Goal: Task Accomplishment & Management: Complete application form

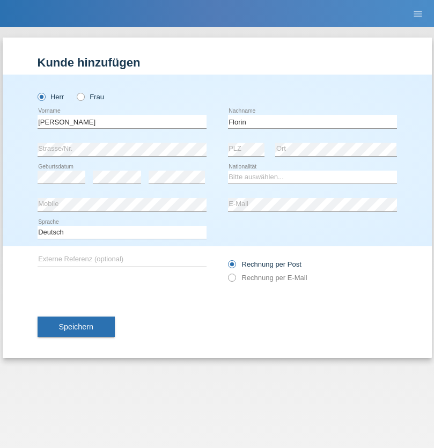
type input "Florin"
select select "RO"
select select "C"
select select "29"
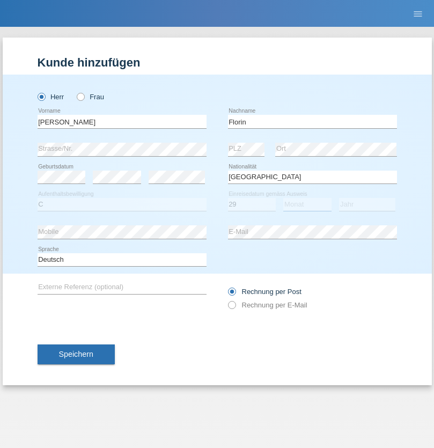
select select "02"
select select "2021"
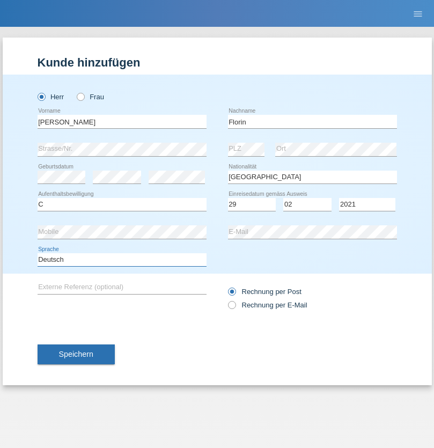
select select "en"
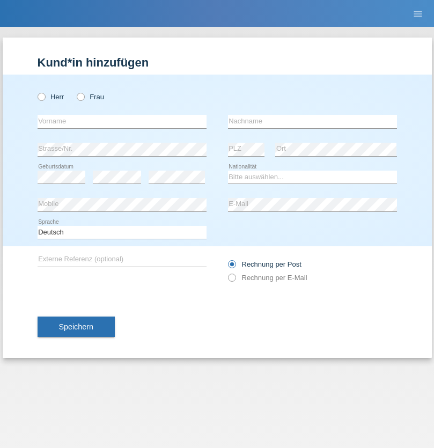
radio input "true"
click at [122, 121] on input "text" at bounding box center [122, 121] width 169 height 13
type input "Ruth"
click at [312, 121] on input "text" at bounding box center [312, 121] width 169 height 13
type input "Krebs"
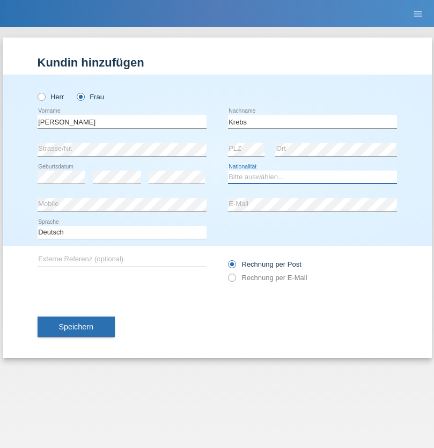
select select "CH"
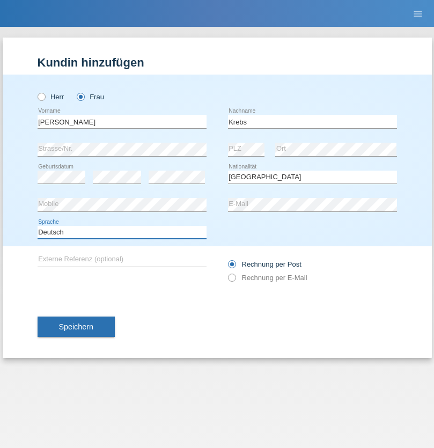
select select "en"
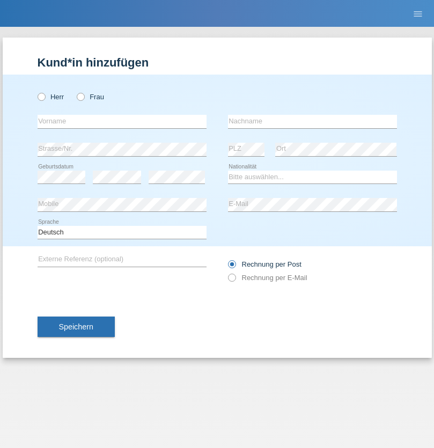
radio input "true"
click at [122, 121] on input "text" at bounding box center [122, 121] width 169 height 13
type input "Qovanaj"
click at [312, 121] on input "text" at bounding box center [312, 121] width 169 height 13
type input "Shaban"
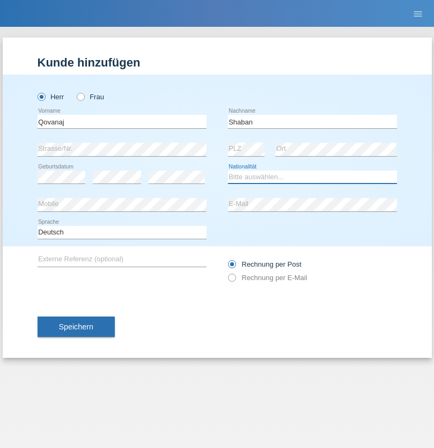
select select "CH"
radio input "true"
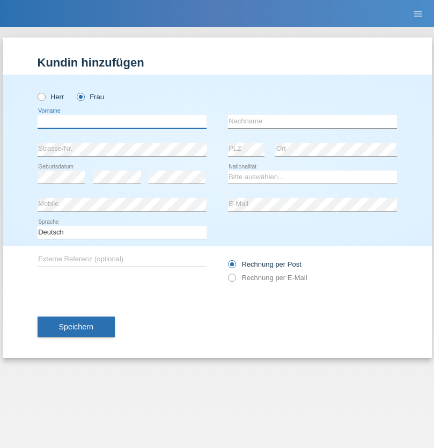
click at [122, 121] on input "text" at bounding box center [122, 121] width 169 height 13
type input "[PERSON_NAME]"
click at [312, 121] on input "text" at bounding box center [312, 121] width 169 height 13
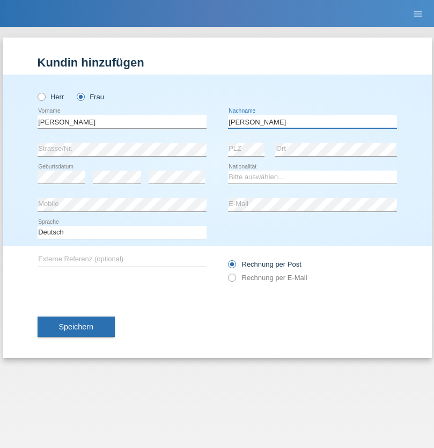
type input "[PERSON_NAME]"
select select "PT"
select select "C"
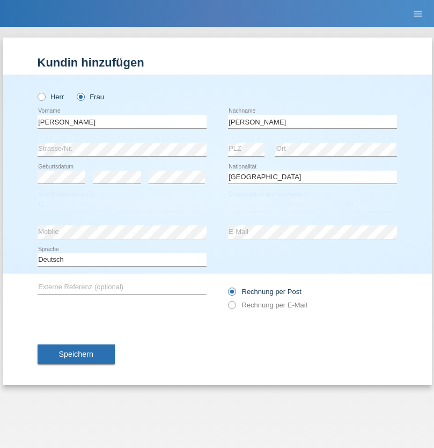
select select "07"
select select "02"
select select "2018"
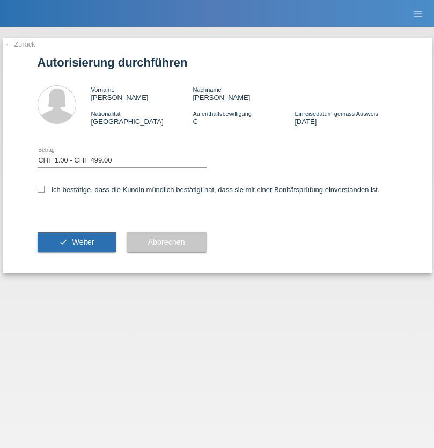
select select "1"
checkbox input "true"
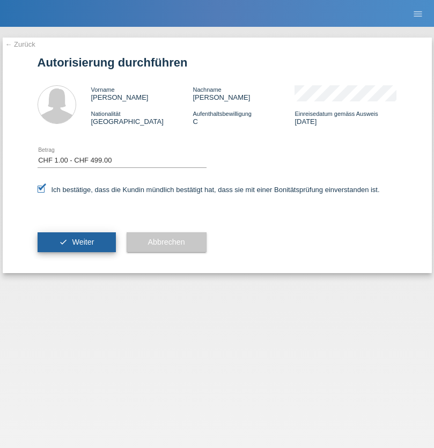
click at [76, 242] on span "Weiter" at bounding box center [83, 242] width 22 height 9
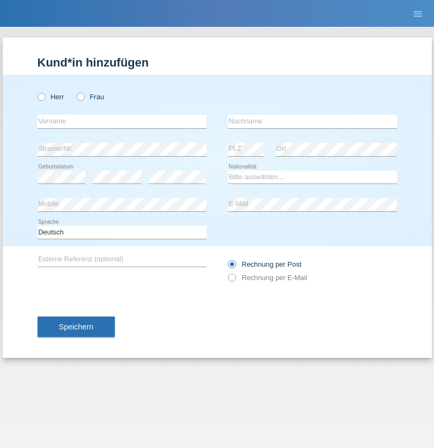
radio input "true"
click at [122, 121] on input "text" at bounding box center [122, 121] width 169 height 13
type input "[PERSON_NAME]"
click at [312, 121] on input "text" at bounding box center [312, 121] width 169 height 13
type input "theiler"
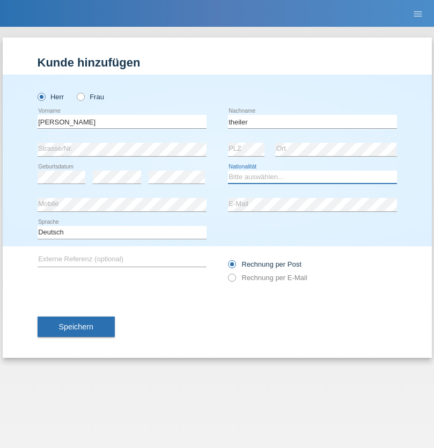
select select "CH"
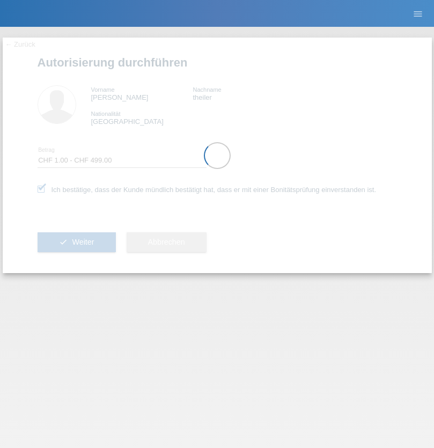
select select "1"
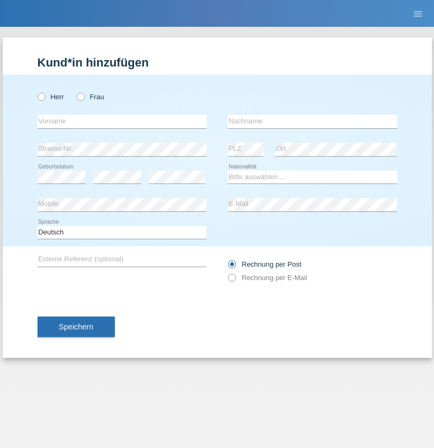
radio input "true"
click at [122, 121] on input "text" at bounding box center [122, 121] width 169 height 13
type input "Tim"
click at [312, 121] on input "text" at bounding box center [312, 121] width 169 height 13
type input "Meulenbelt"
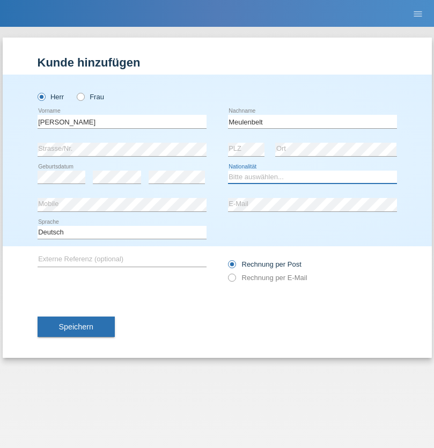
select select "CH"
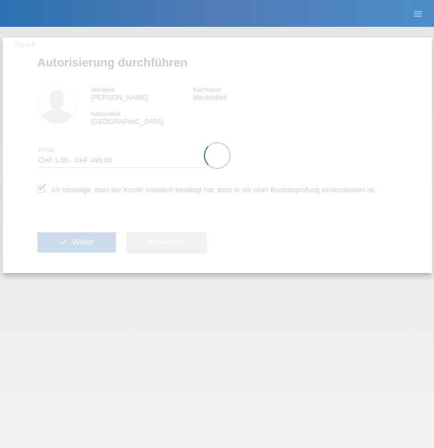
select select "1"
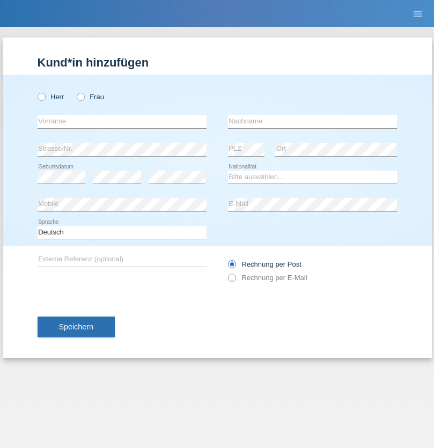
radio input "true"
click at [122, 121] on input "text" at bounding box center [122, 121] width 169 height 13
type input "[PERSON_NAME]"
click at [312, 121] on input "text" at bounding box center [312, 121] width 169 height 13
type input "löffel"
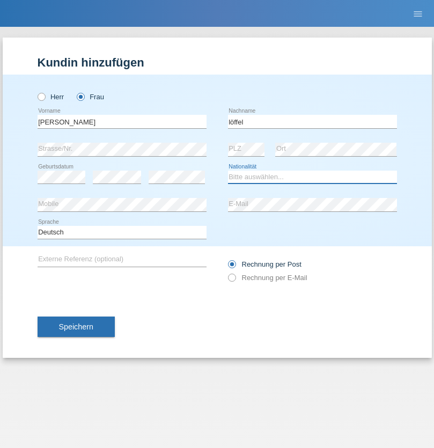
select select "CH"
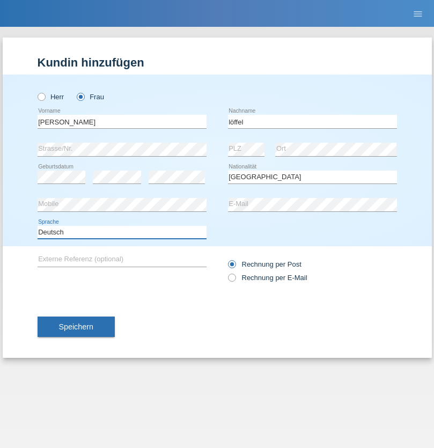
select select "en"
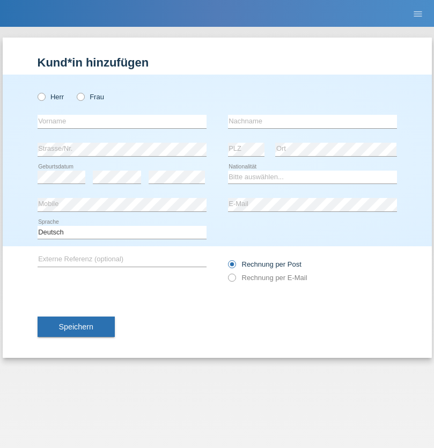
radio input "true"
click at [122, 121] on input "text" at bounding box center [122, 121] width 169 height 13
type input "Matusa"
click at [312, 121] on input "text" at bounding box center [312, 121] width 169 height 13
type input "Marian valentin"
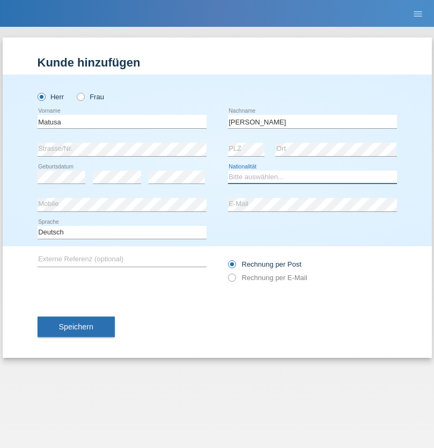
select select "RO"
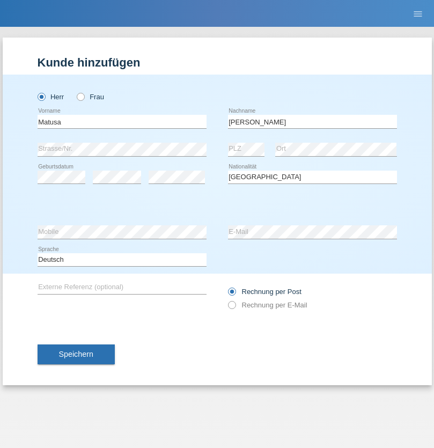
select select "C"
select select "01"
select select "06"
select select "2016"
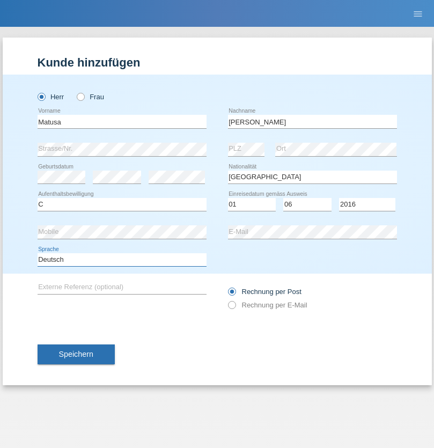
select select "en"
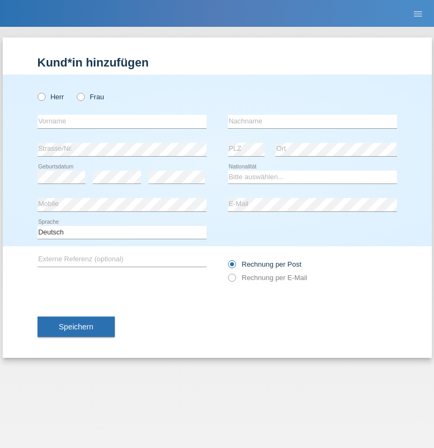
radio input "true"
click at [122, 121] on input "text" at bounding box center [122, 121] width 169 height 13
type input "Cedric"
click at [312, 121] on input "text" at bounding box center [312, 121] width 169 height 13
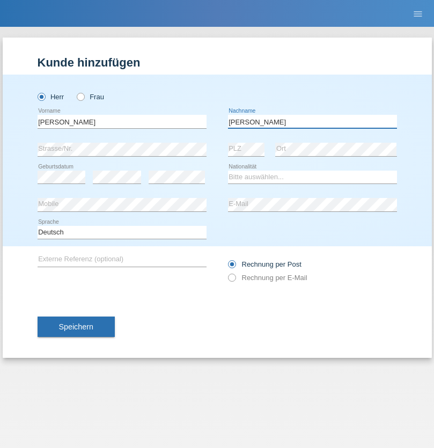
type input "Keller"
select select "CH"
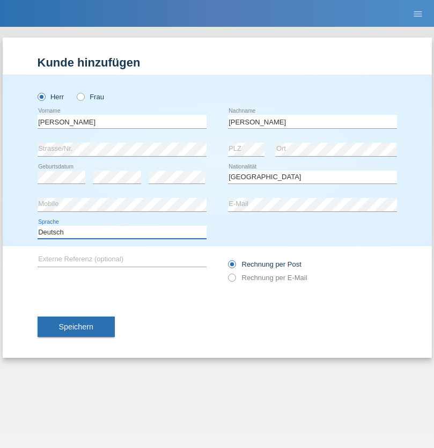
select select "en"
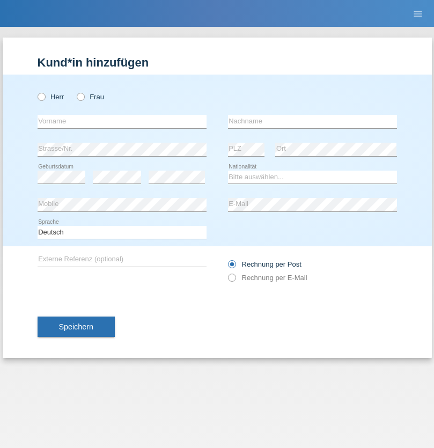
radio input "true"
click at [122, 121] on input "text" at bounding box center [122, 121] width 169 height 13
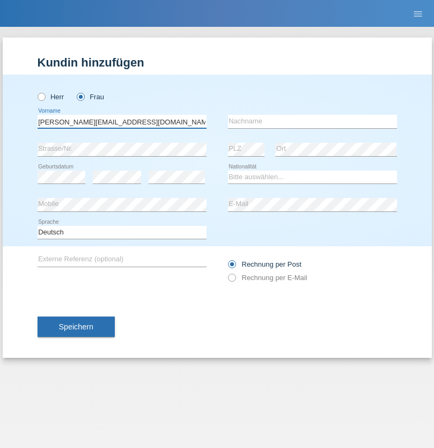
type input "Jasmine.hylaj@gmail.com"
click at [312, 121] on input "text" at bounding box center [312, 121] width 169 height 13
type input "Hylaj"
select select "CH"
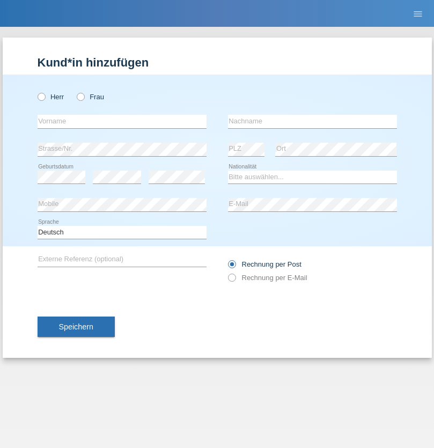
radio input "true"
click at [122, 121] on input "text" at bounding box center [122, 121] width 169 height 13
type input "luka"
click at [312, 121] on input "text" at bounding box center [312, 121] width 169 height 13
type input "kocic"
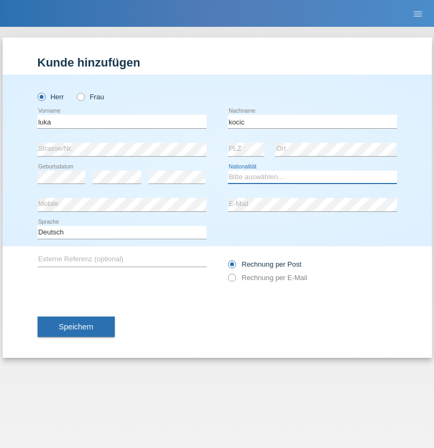
select select "RS"
select select "C"
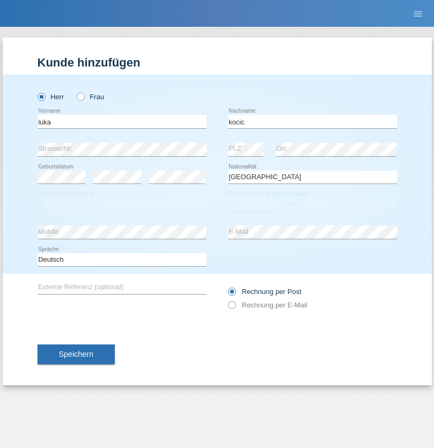
select select "21"
select select "04"
select select "1999"
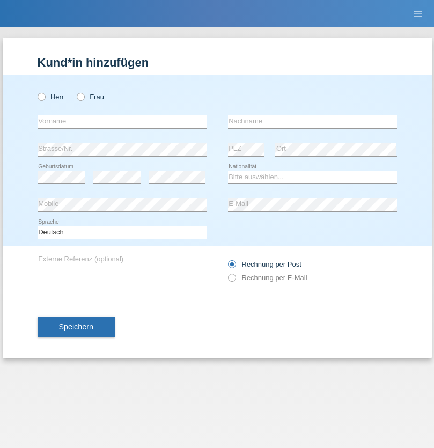
radio input "true"
click at [122, 121] on input "text" at bounding box center [122, 121] width 169 height 13
type input "Marian"
click at [312, 121] on input "text" at bounding box center [312, 121] width 169 height 13
type input "Matusa"
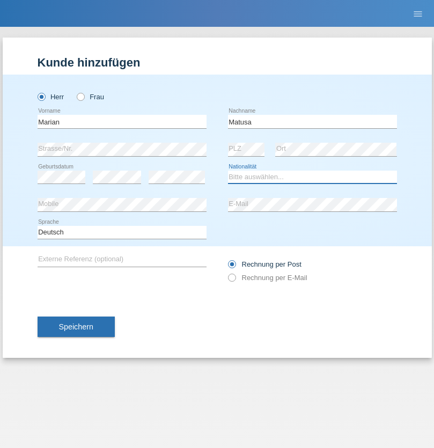
select select "RO"
select select "C"
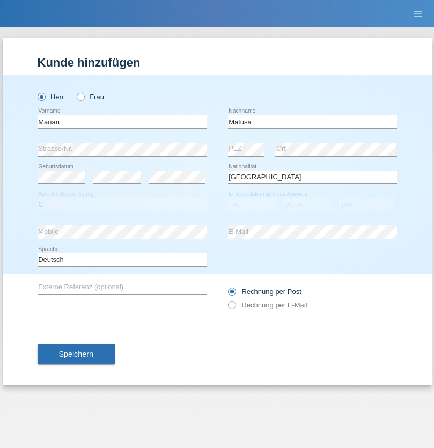
select select "01"
select select "06"
select select "2016"
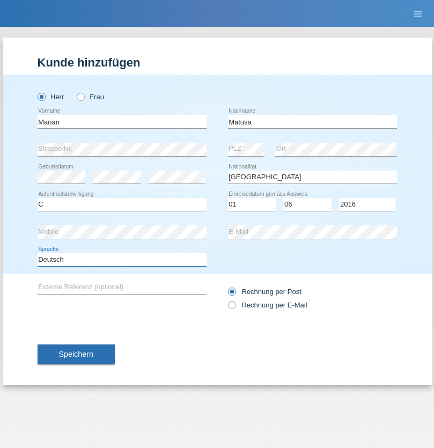
select select "en"
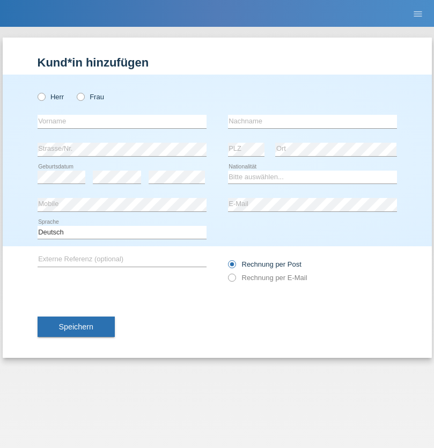
radio input "true"
click at [122, 121] on input "text" at bounding box center [122, 121] width 169 height 13
type input "[PERSON_NAME]"
click at [312, 121] on input "text" at bounding box center [312, 121] width 169 height 13
type input "Weinlein"
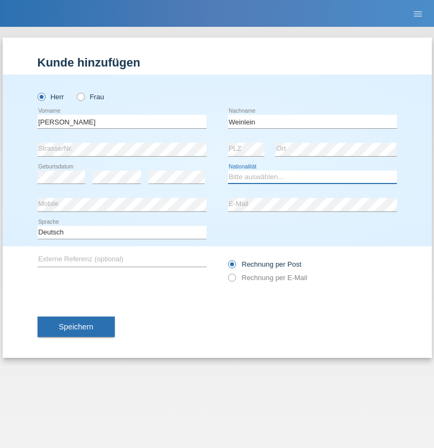
select select "CH"
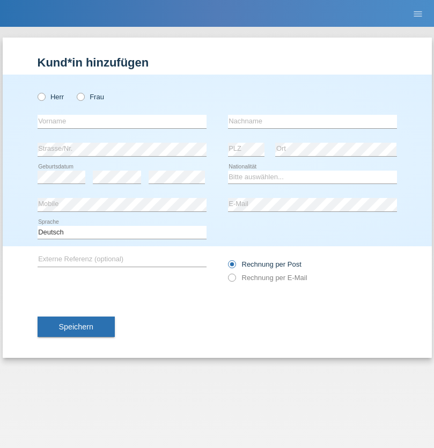
radio input "true"
click at [122, 121] on input "text" at bounding box center [122, 121] width 169 height 13
type input "Jashari lmeri"
click at [312, 121] on input "text" at bounding box center [312, 121] width 169 height 13
type input "Rabije"
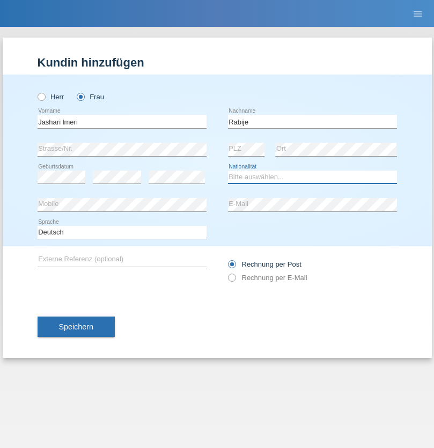
select select "CH"
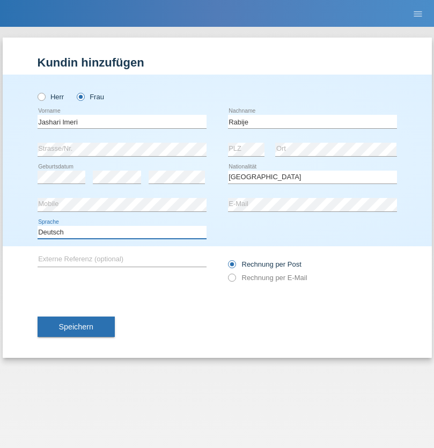
select select "en"
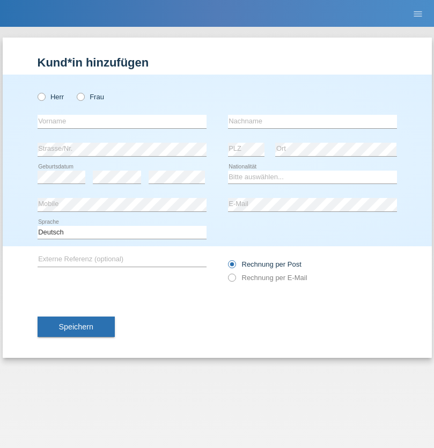
radio input "true"
click at [122, 121] on input "text" at bounding box center [122, 121] width 169 height 13
type input "firat"
click at [312, 121] on input "text" at bounding box center [312, 121] width 169 height 13
type input "kara"
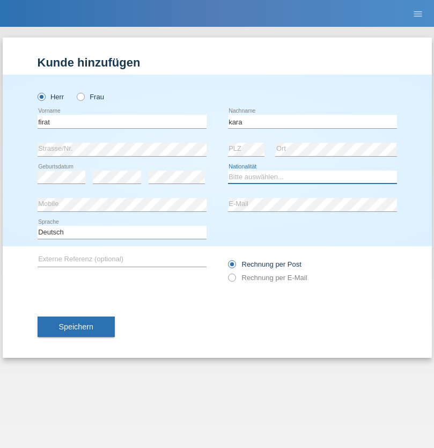
select select "CH"
radio input "true"
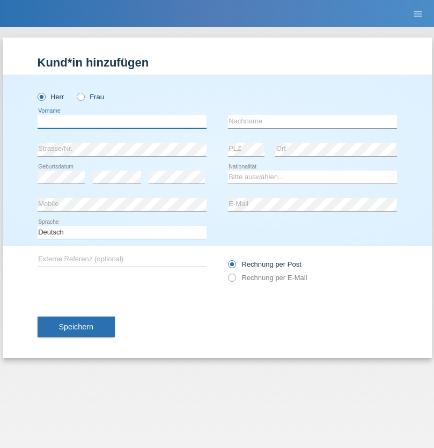
click at [122, 121] on input "text" at bounding box center [122, 121] width 169 height 13
type input "Gigov"
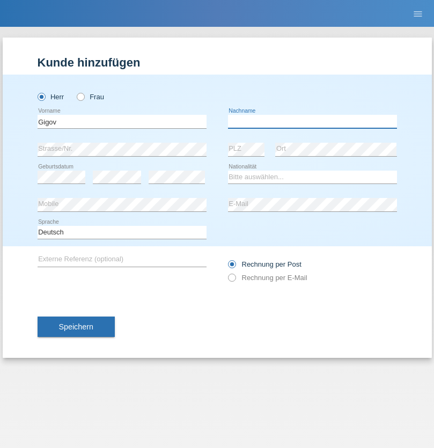
click at [312, 121] on input "text" at bounding box center [312, 121] width 169 height 13
type input "Zhan"
select select "BG"
select select "C"
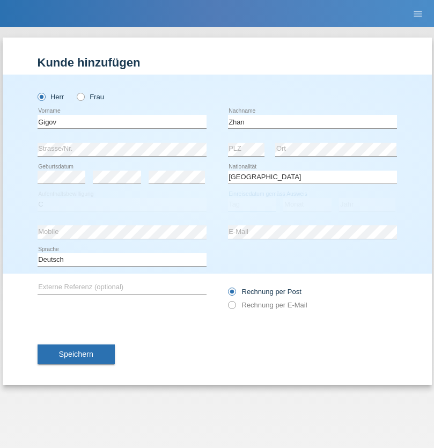
select select "23"
select select "10"
select select "2021"
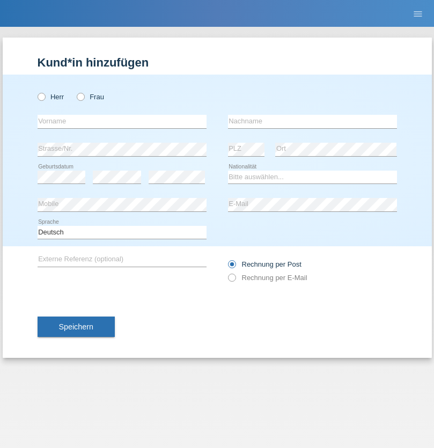
radio input "true"
click at [122, 121] on input "text" at bounding box center [122, 121] width 169 height 13
type input "Amand"
click at [312, 121] on input "text" at bounding box center [312, 121] width 169 height 13
type input "Pires"
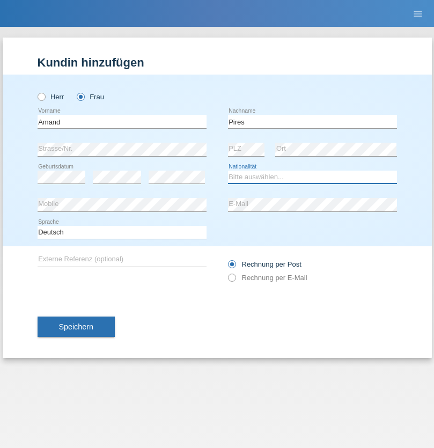
select select "CH"
radio input "true"
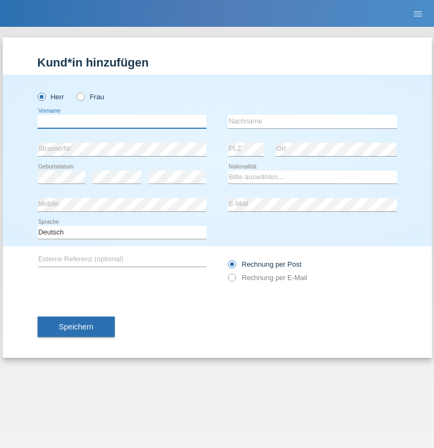
click at [122, 121] on input "text" at bounding box center [122, 121] width 169 height 13
type input "Anwar"
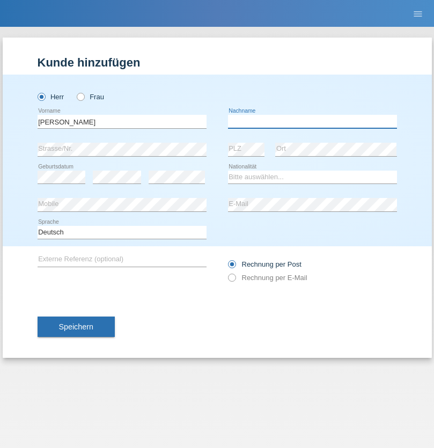
click at [312, 121] on input "text" at bounding box center [312, 121] width 169 height 13
type input "Saidi"
select select "CH"
radio input "true"
click at [122, 121] on input "text" at bounding box center [122, 121] width 169 height 13
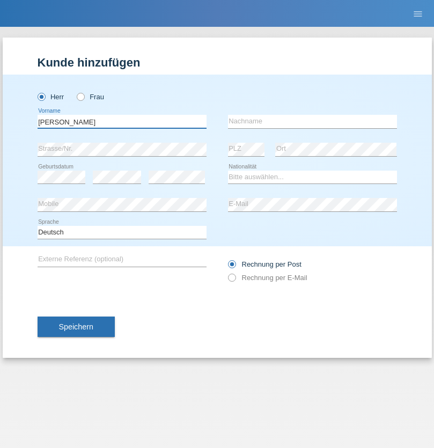
type input "[PERSON_NAME]"
click at [312, 121] on input "text" at bounding box center [312, 121] width 169 height 13
type input "[PERSON_NAME]"
select select "PT"
select select "C"
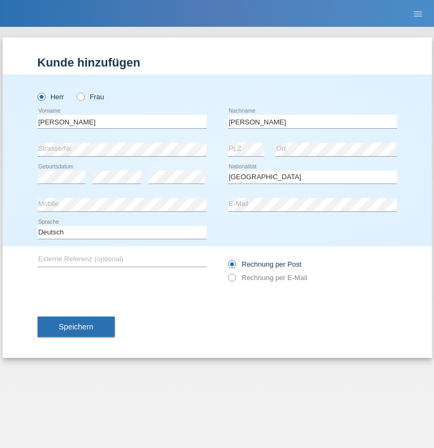
select select "23"
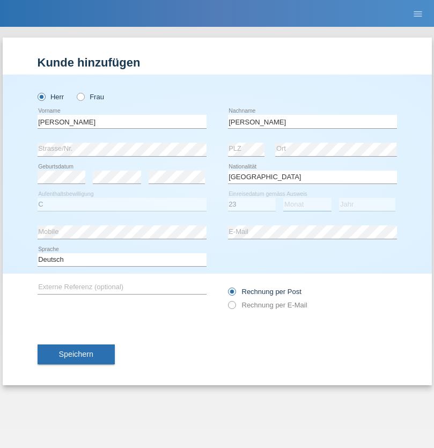
select select "08"
select select "2021"
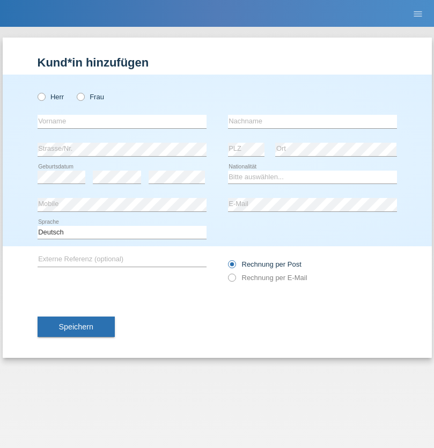
radio input "true"
click at [122, 121] on input "text" at bounding box center [122, 121] width 169 height 13
type input "Luca"
click at [312, 121] on input "text" at bounding box center [312, 121] width 169 height 13
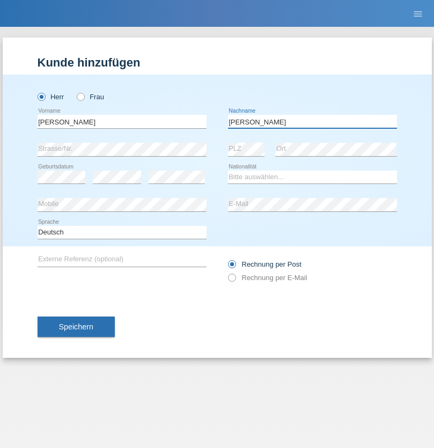
type input "Meier"
select select "CH"
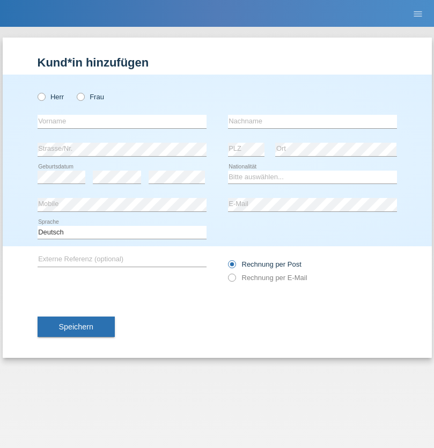
radio input "true"
click at [122, 121] on input "text" at bounding box center [122, 121] width 169 height 13
type input "Szilvia"
click at [312, 121] on input "text" at bounding box center [312, 121] width 169 height 13
type input "Olakh"
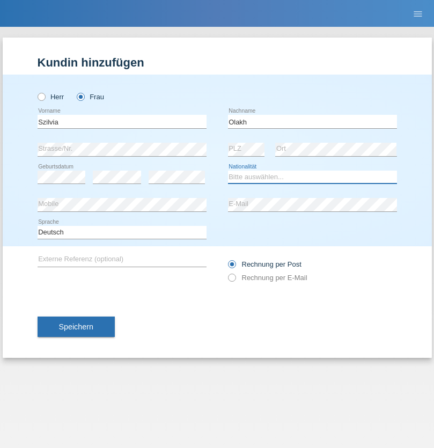
select select "UA"
select select "C"
select select "16"
select select "09"
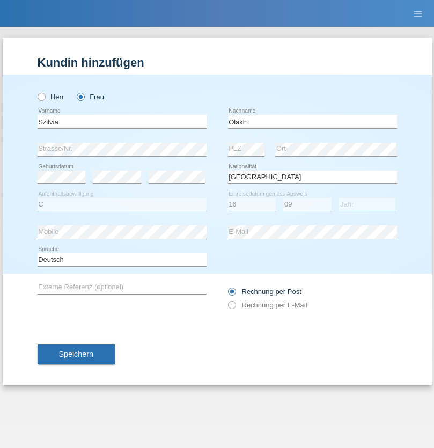
select select "2021"
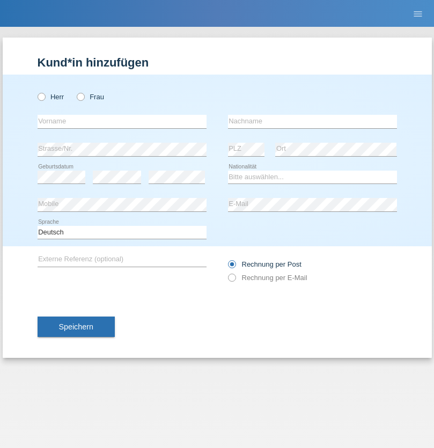
radio input "true"
click at [122, 121] on input "text" at bounding box center [122, 121] width 169 height 13
type input "Asrit"
click at [312, 121] on input "text" at bounding box center [312, 121] width 169 height 13
type input "Kupa"
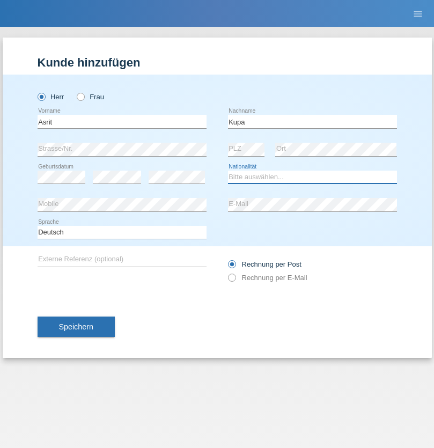
select select "MK"
select select "C"
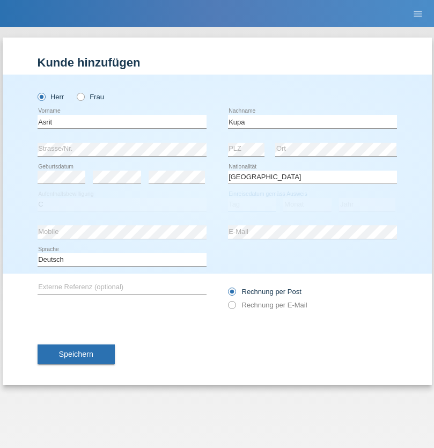
select select "27"
select select "05"
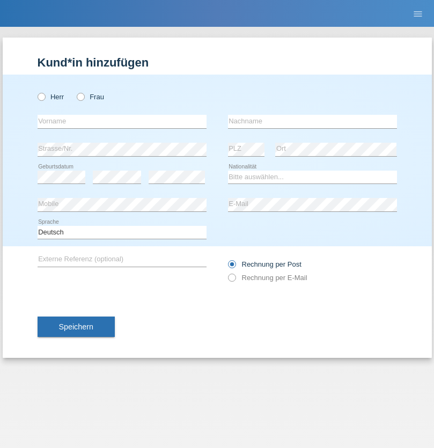
radio input "true"
click at [122, 121] on input "text" at bounding box center [122, 121] width 169 height 13
type input "Ibrahim"
click at [312, 121] on input "text" at bounding box center [312, 121] width 169 height 13
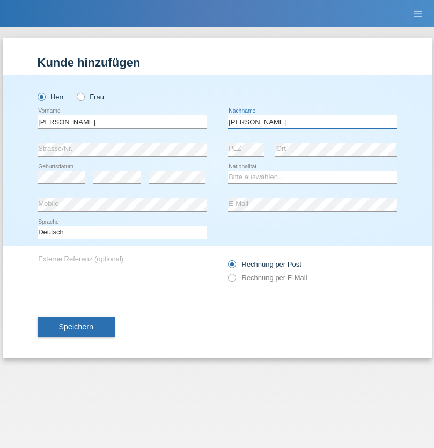
type input "Abbas"
select select "SY"
select select "C"
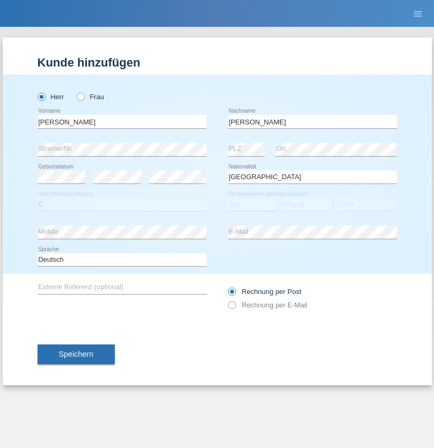
select select "16"
select select "09"
select select "2021"
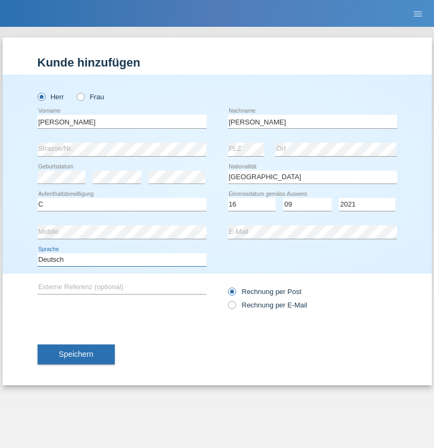
select select "en"
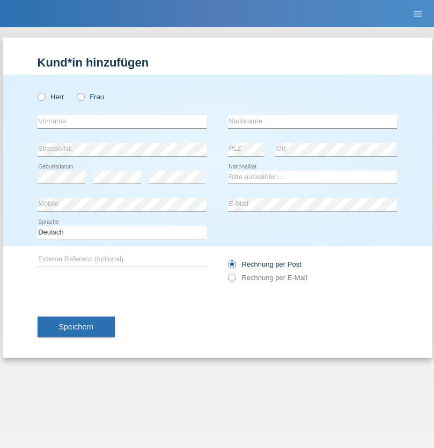
radio input "true"
select select "CH"
radio input "true"
click at [122, 121] on input "text" at bounding box center [122, 121] width 169 height 13
type input "[PERSON_NAME]"
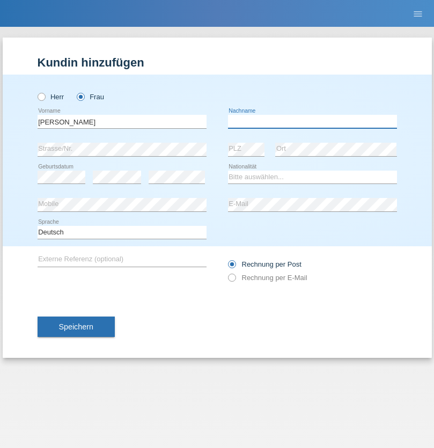
click at [312, 121] on input "text" at bounding box center [312, 121] width 169 height 13
type input "Bacic"
select select "CH"
